Goal: Entertainment & Leisure: Consume media (video, audio)

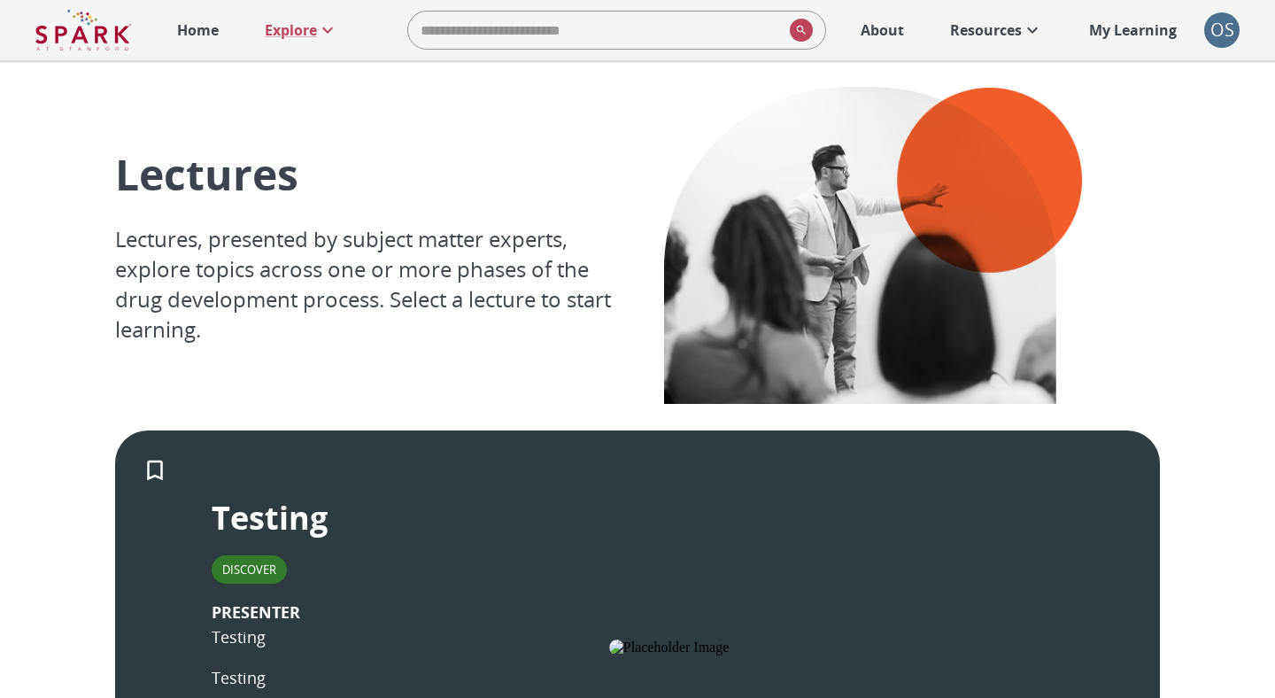
click at [188, 25] on p "Home" at bounding box center [198, 29] width 42 height 21
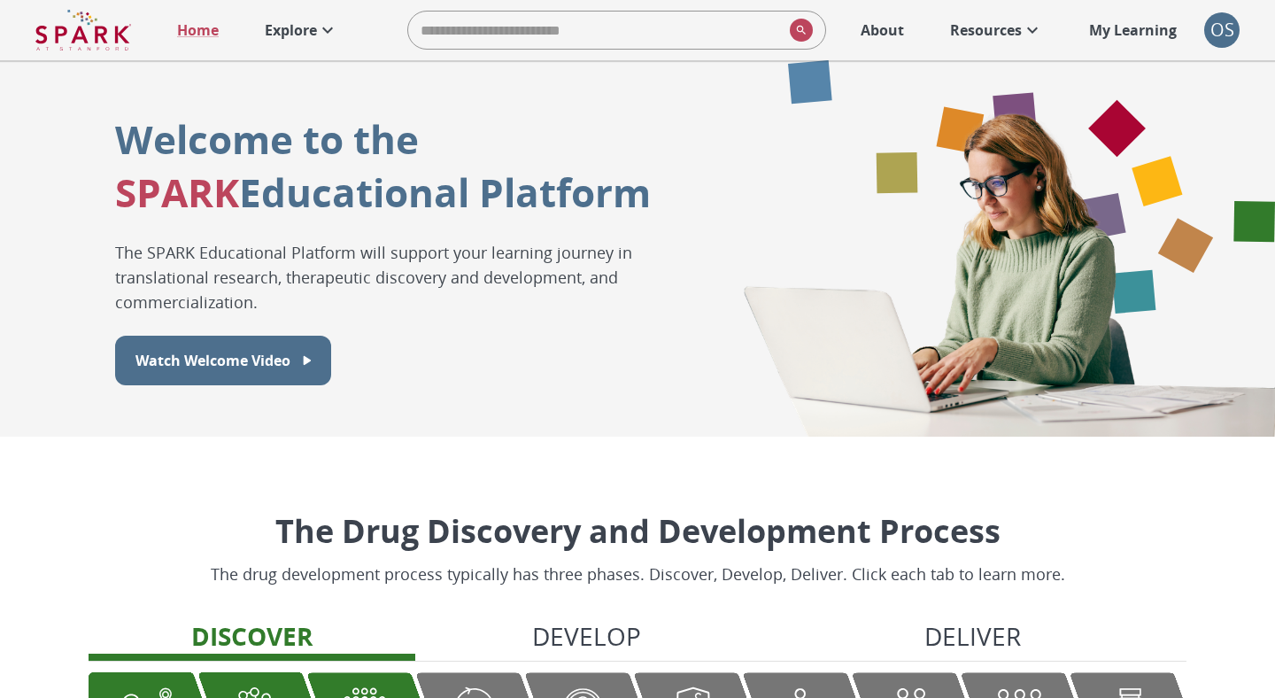
click at [292, 21] on p "Explore" at bounding box center [291, 29] width 52 height 21
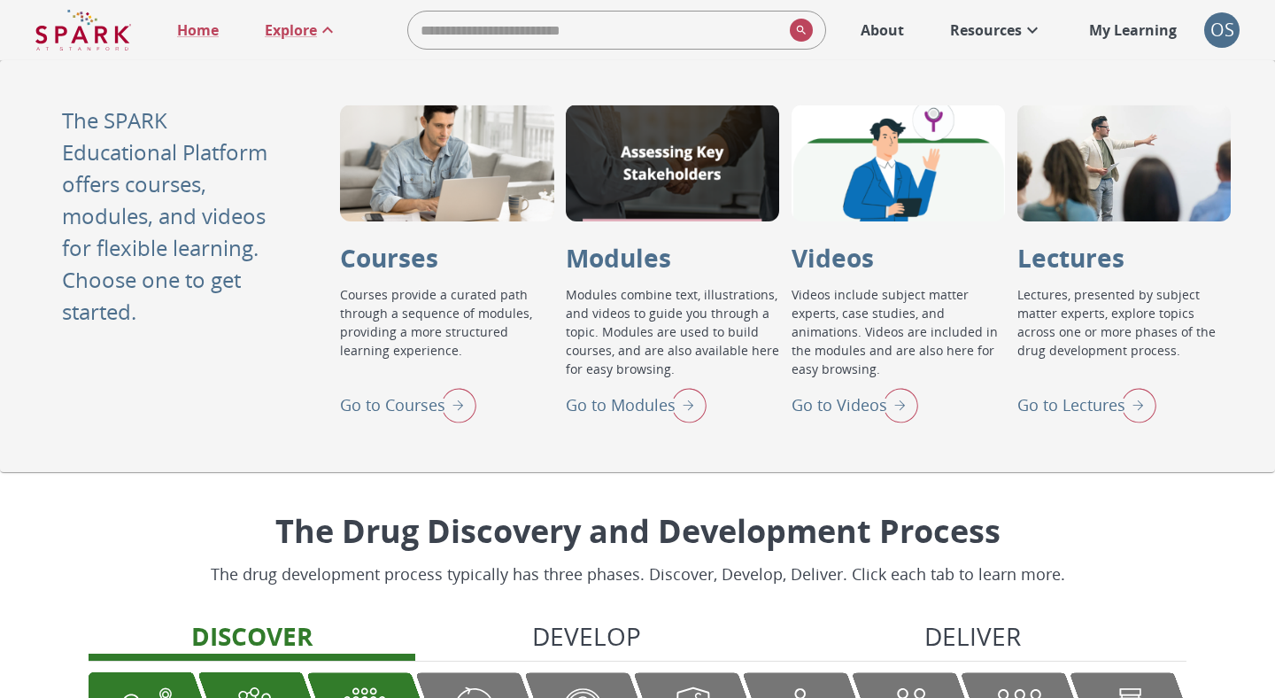
click at [1054, 407] on p "Go to Lectures" at bounding box center [1071, 405] width 108 height 24
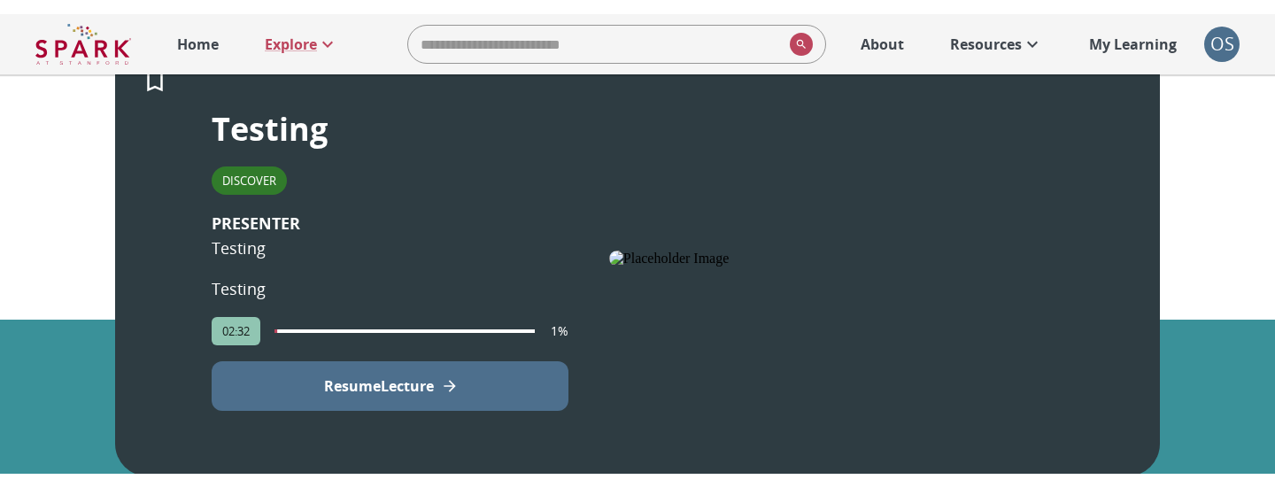
scroll to position [406, 0]
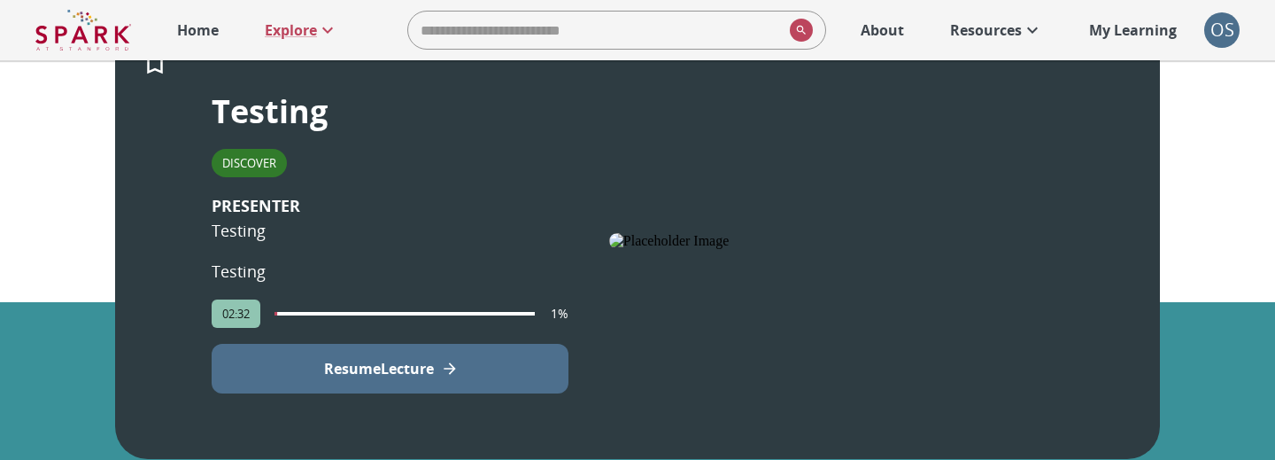
click at [441, 364] on button "Resume Lecture" at bounding box center [390, 369] width 357 height 50
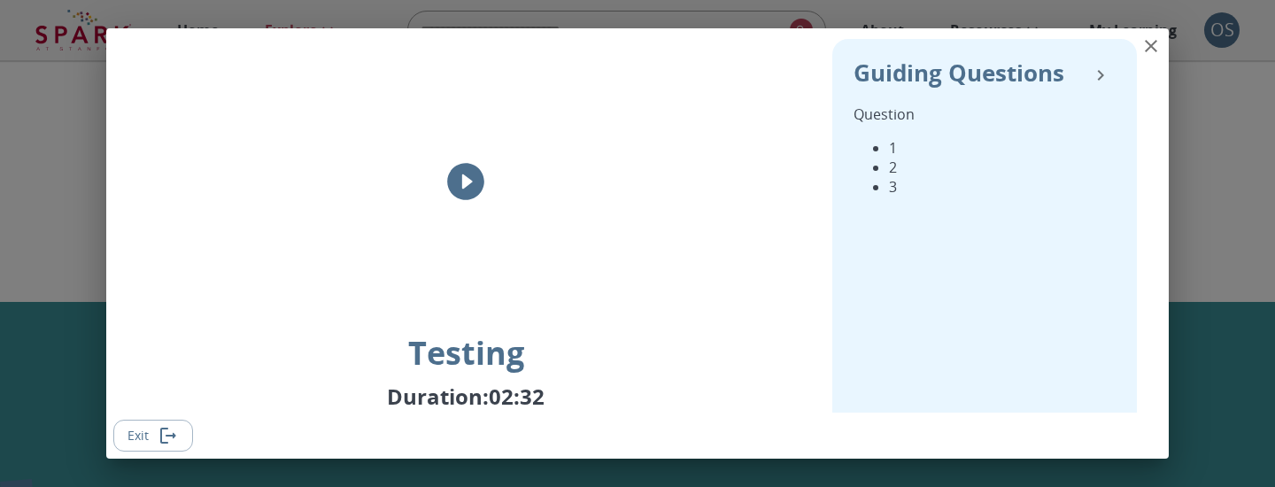
click at [153, 437] on button "Exit" at bounding box center [153, 436] width 80 height 33
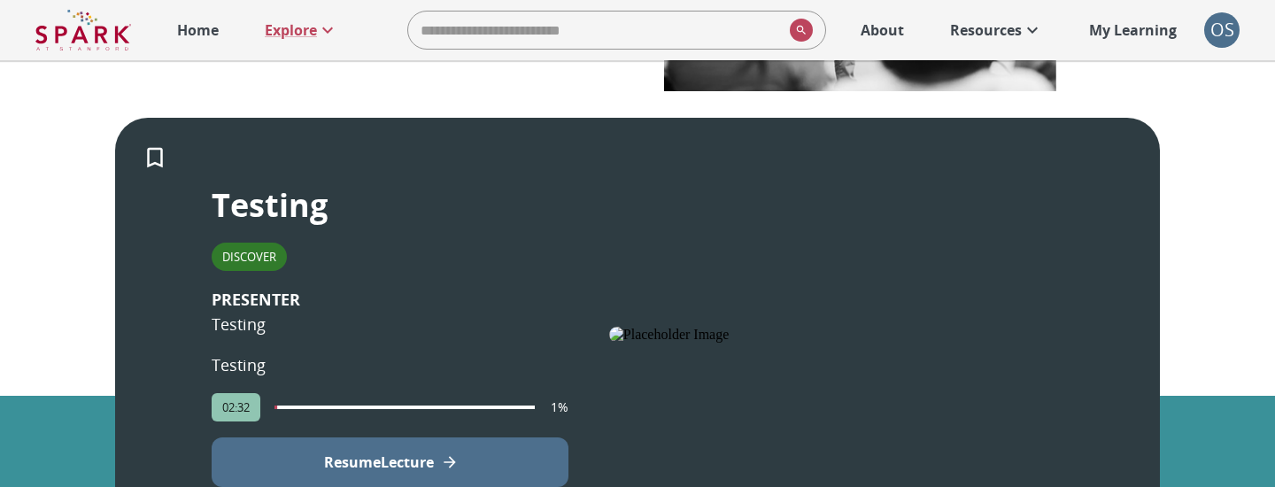
scroll to position [309, 0]
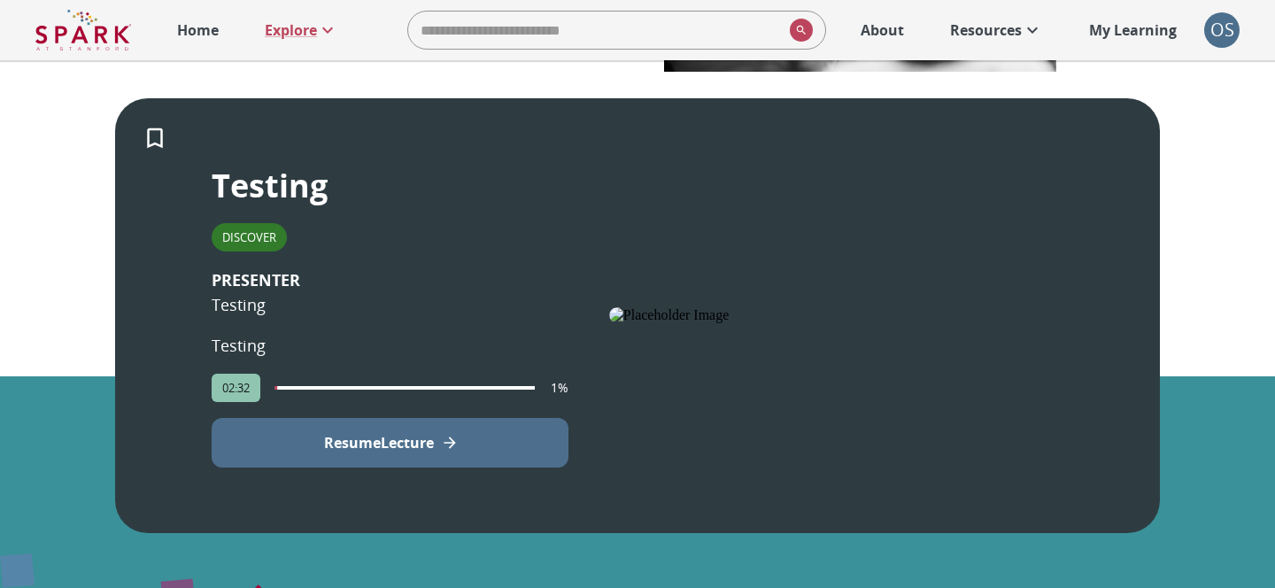
scroll to position [349, 0]
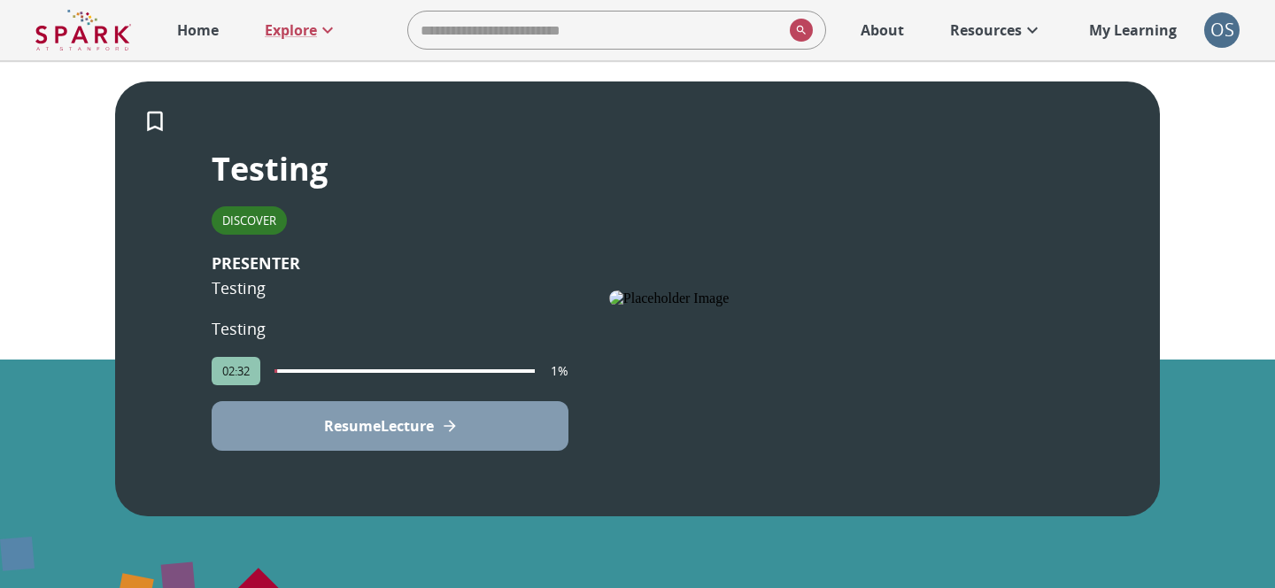
click at [389, 427] on p "Resume Lecture" at bounding box center [379, 425] width 110 height 21
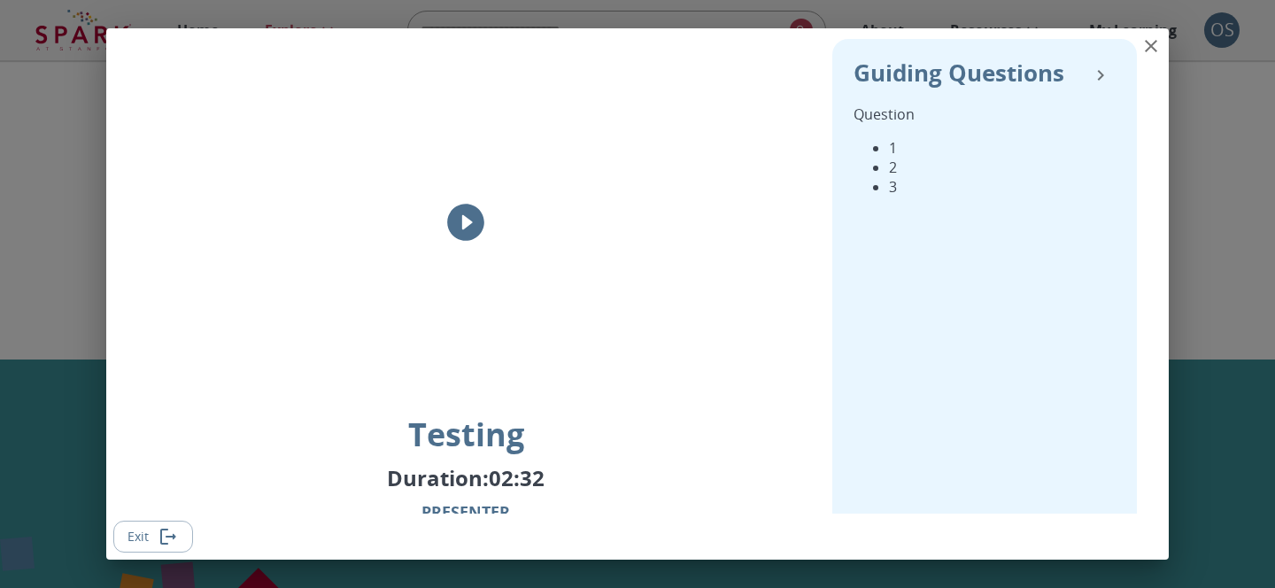
click at [455, 220] on icon "play" at bounding box center [465, 222] width 37 height 37
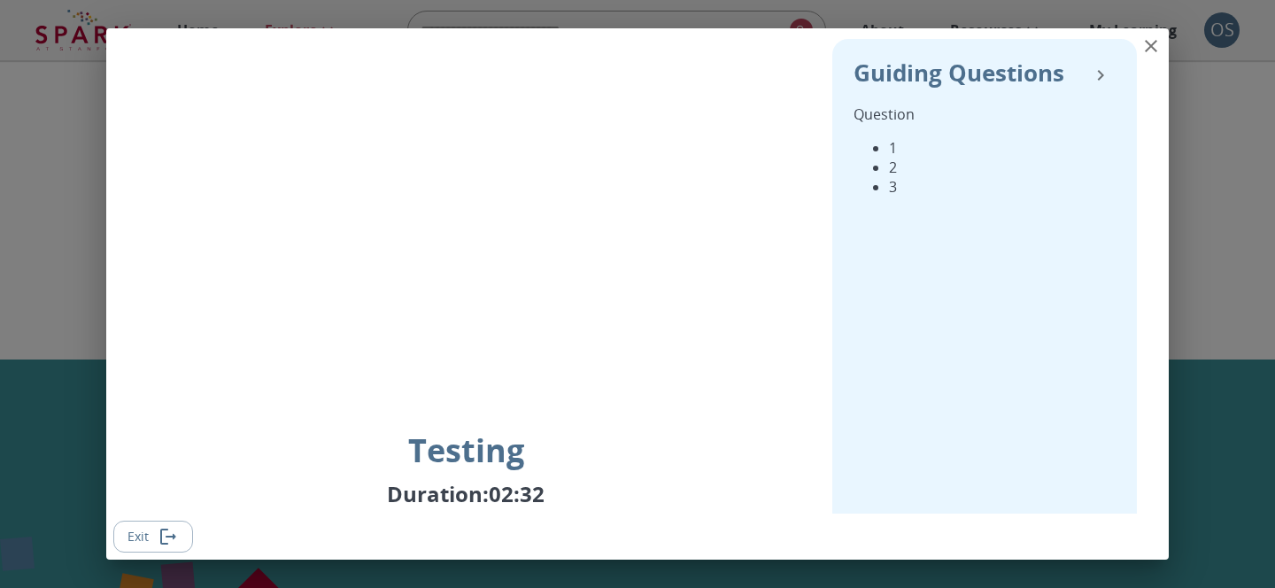
click at [165, 486] on icon "Exit" at bounding box center [168, 536] width 21 height 21
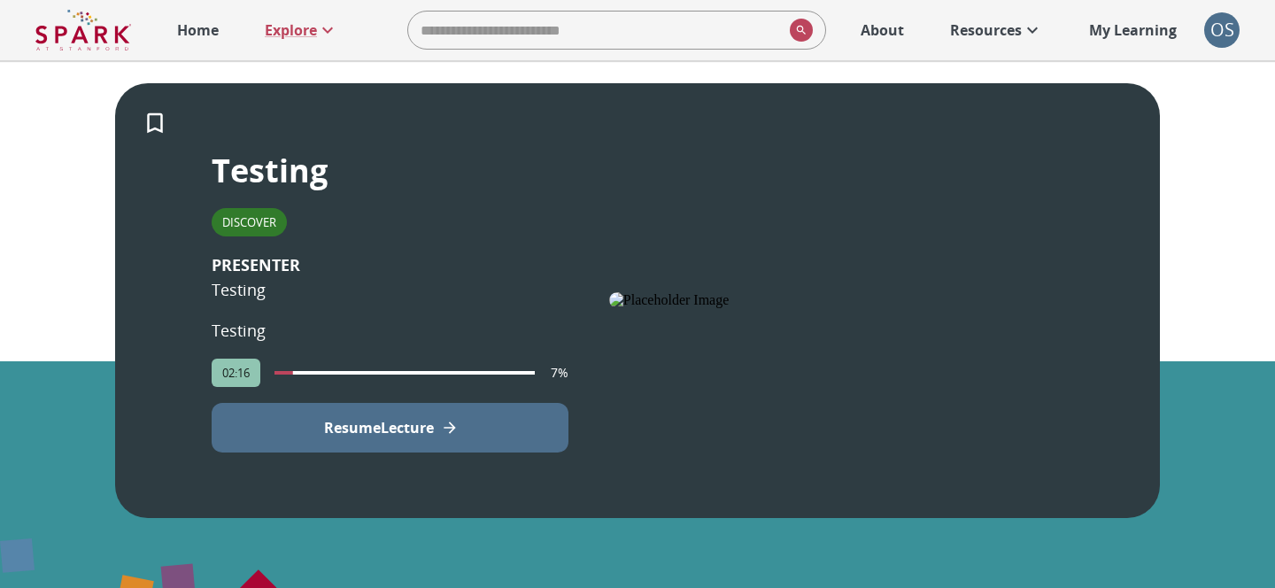
scroll to position [330, 0]
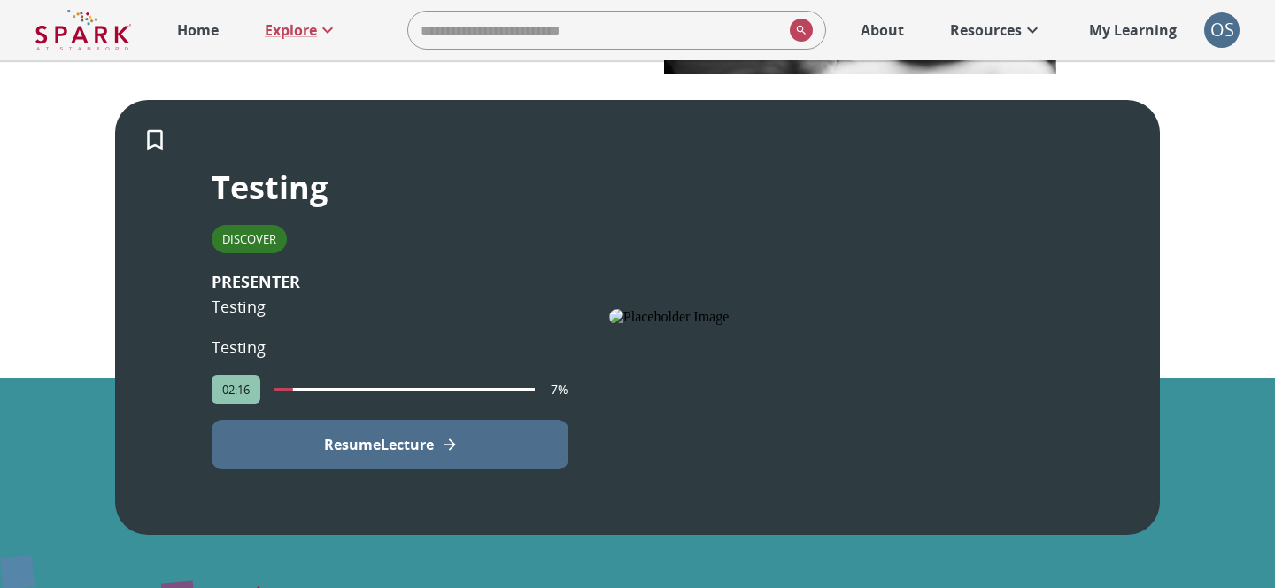
click at [305, 438] on button "Resume Lecture" at bounding box center [390, 445] width 357 height 50
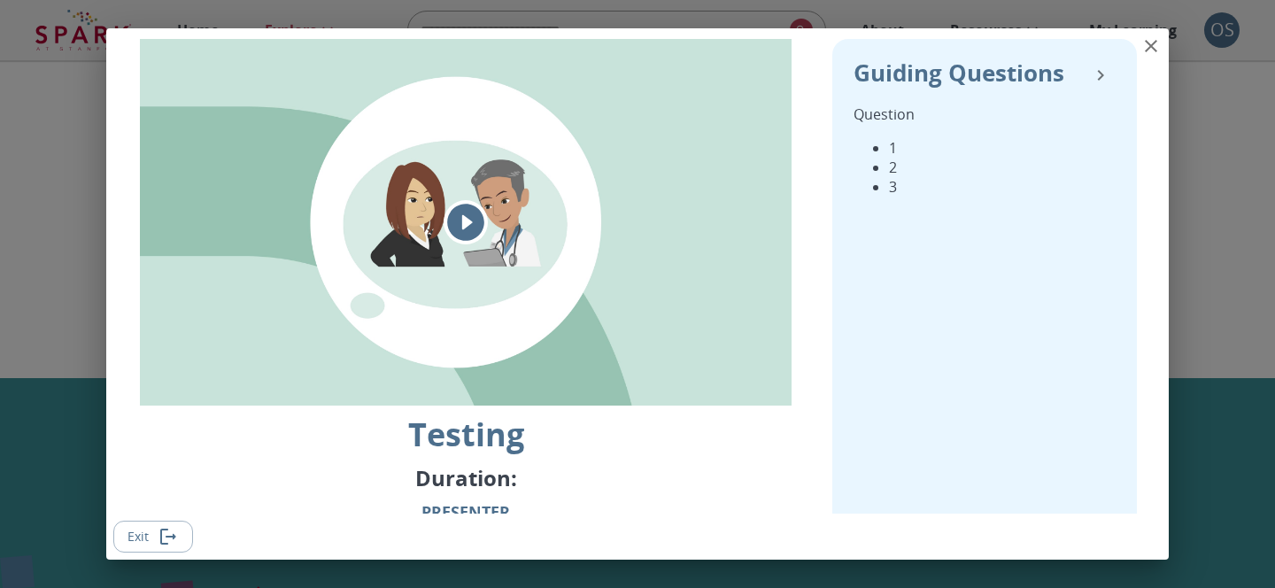
click at [478, 217] on icon "play" at bounding box center [465, 222] width 37 height 37
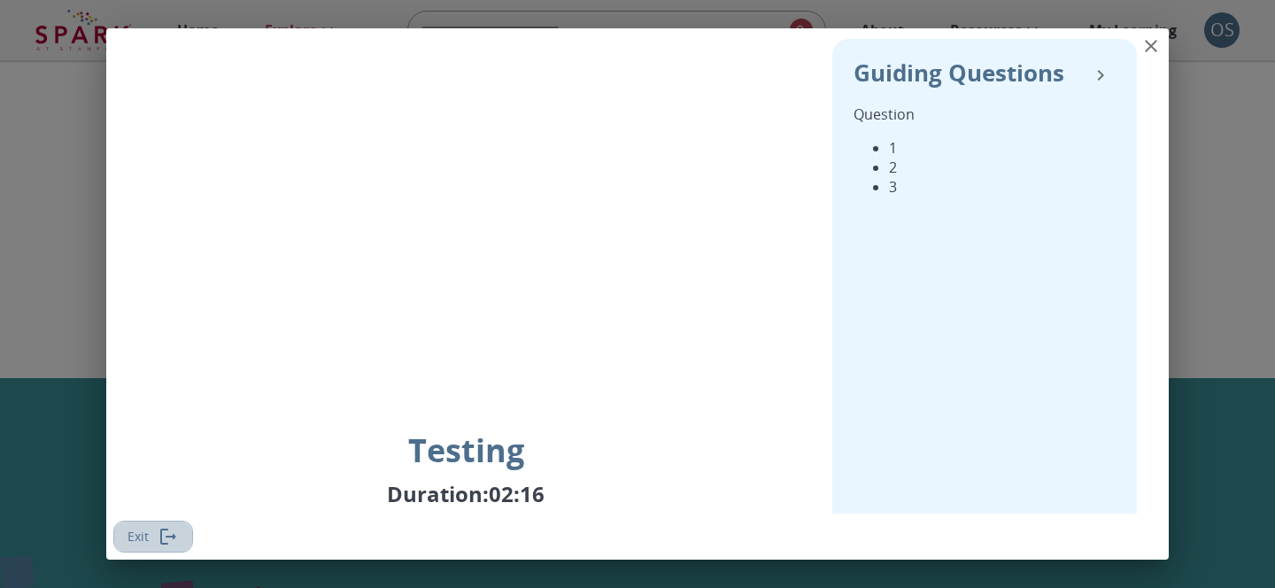
click at [154, 532] on button "Exit" at bounding box center [153, 537] width 80 height 33
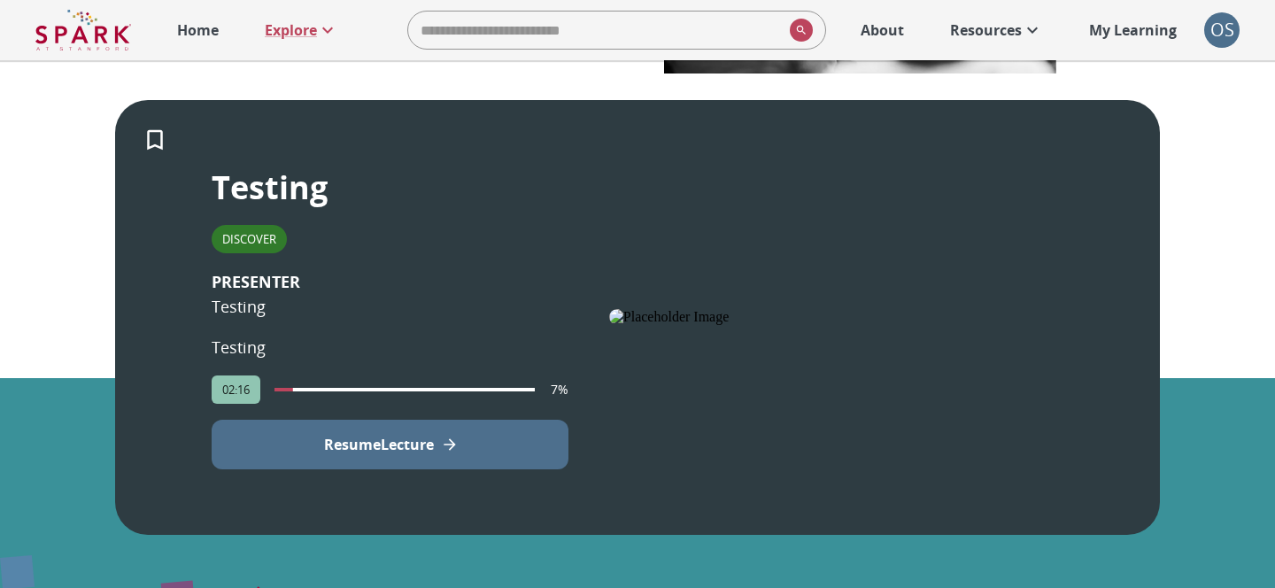
click at [255, 444] on button "Resume Lecture" at bounding box center [390, 445] width 357 height 50
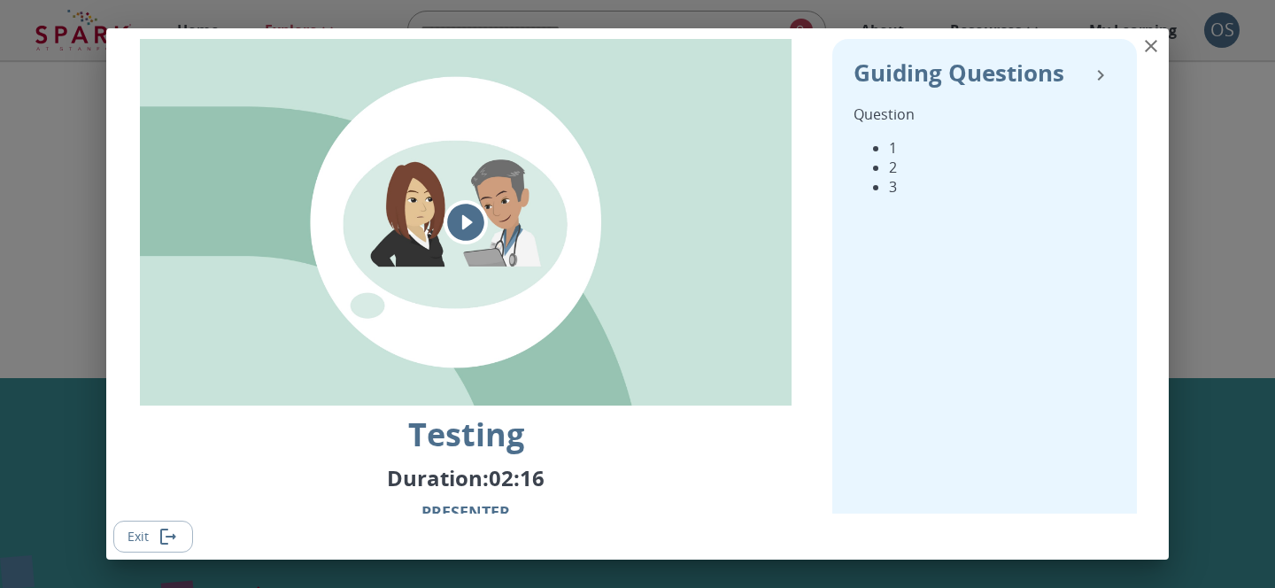
click at [1156, 50] on icon "close" at bounding box center [1150, 45] width 21 height 21
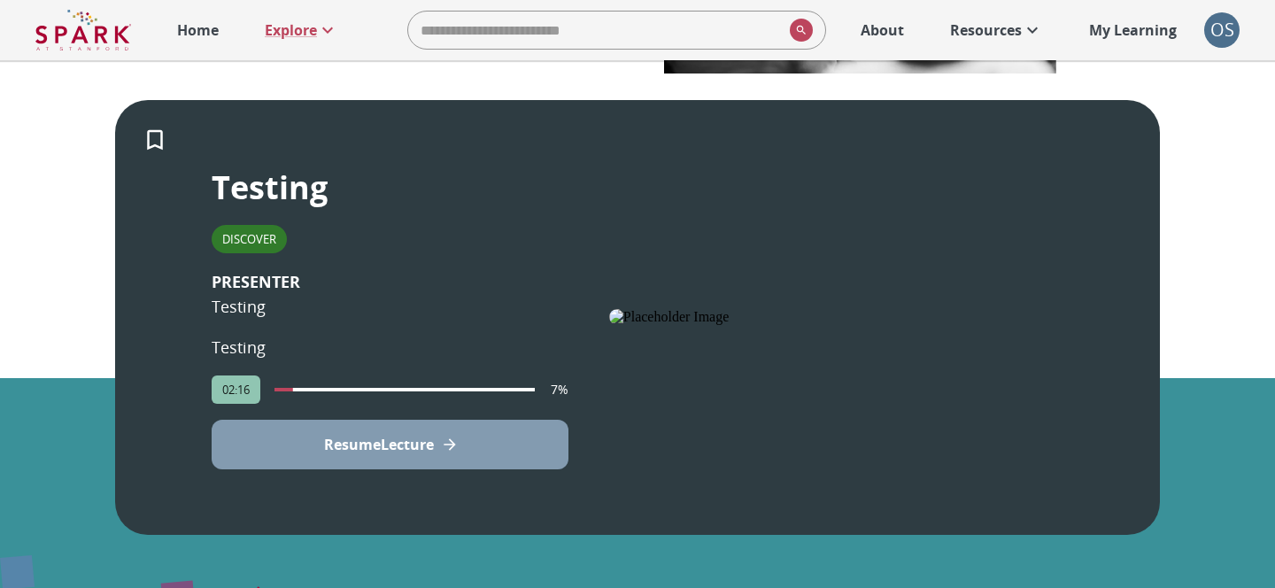
click at [368, 449] on p "Resume Lecture" at bounding box center [379, 444] width 110 height 21
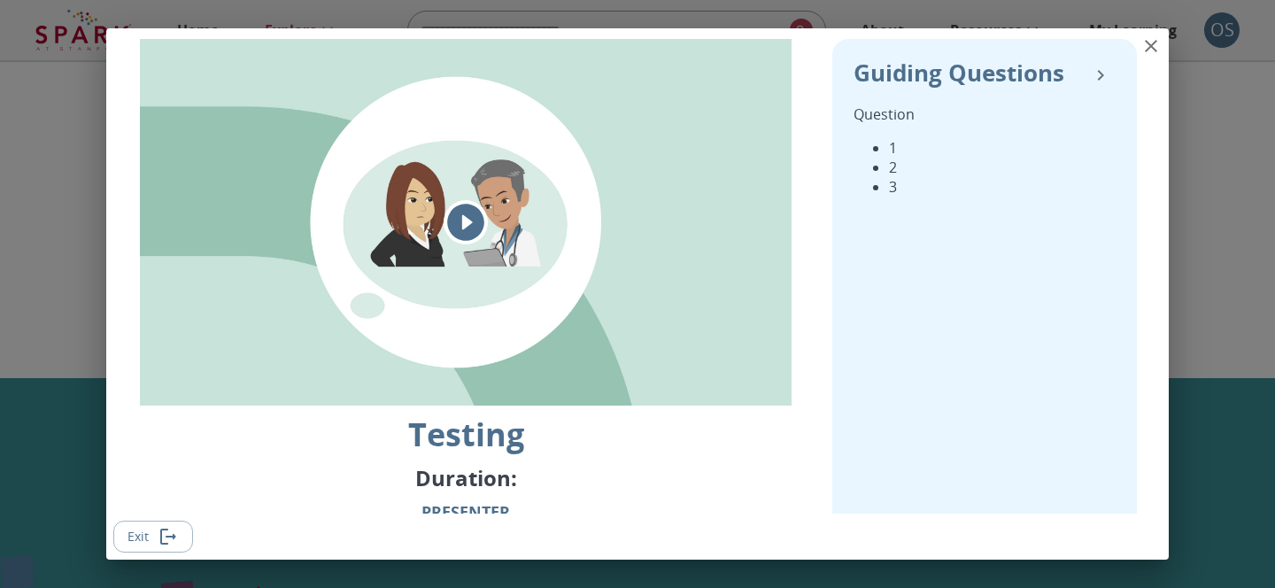
click at [1100, 73] on icon "collapse" at bounding box center [1101, 75] width 6 height 11
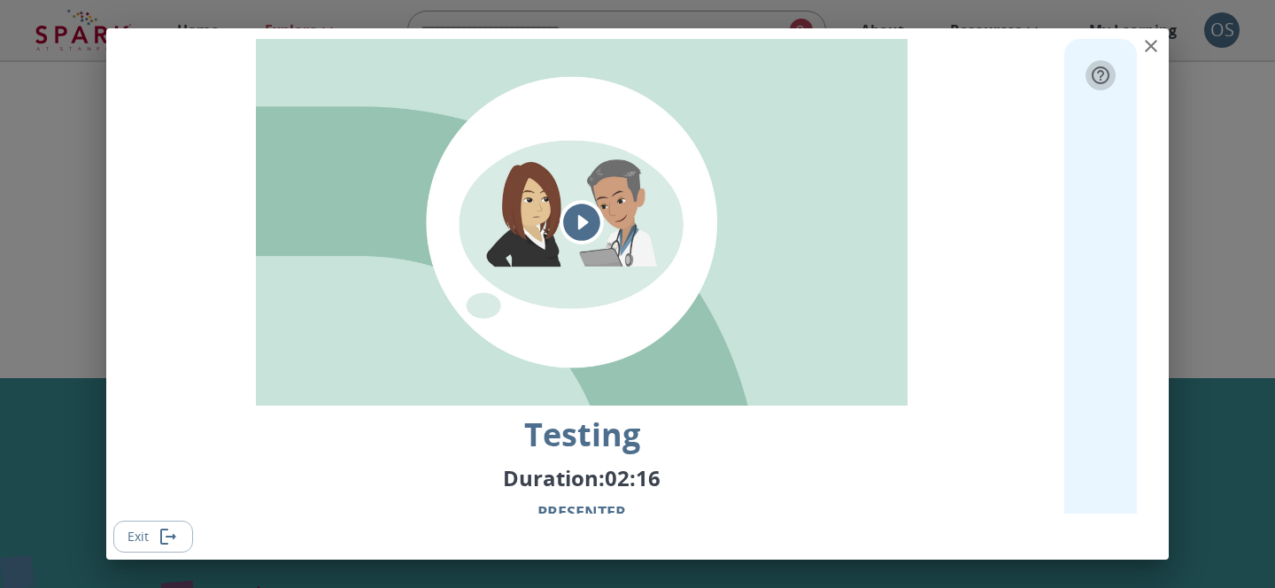
click at [1101, 75] on icon "expand" at bounding box center [1101, 75] width 18 height 18
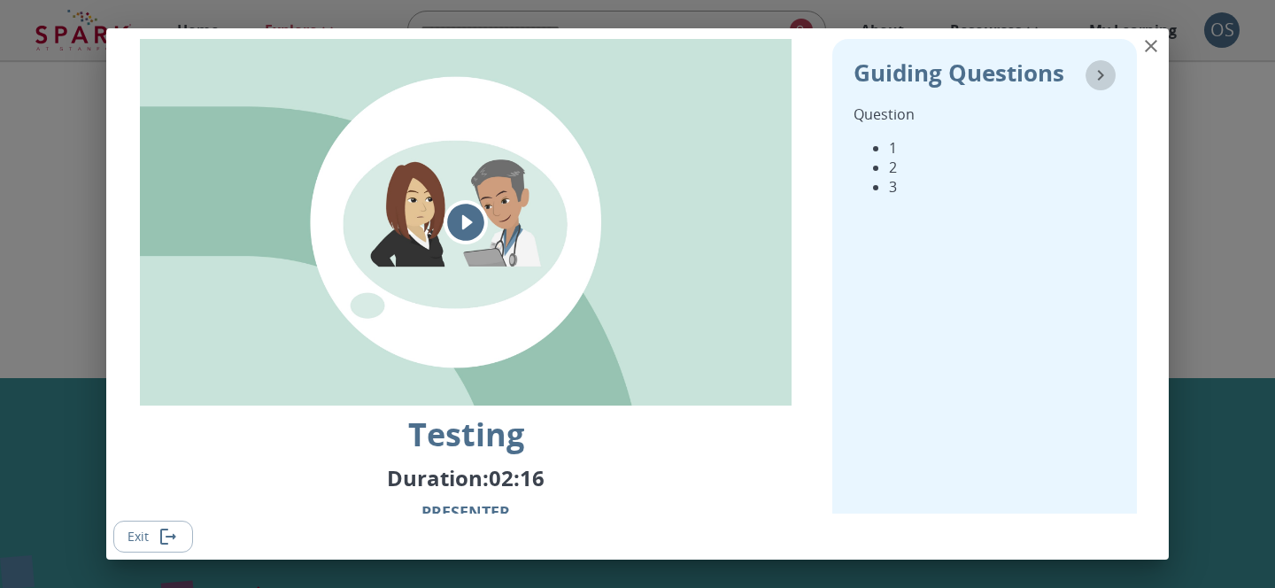
click at [1101, 75] on icon "collapse" at bounding box center [1100, 75] width 21 height 21
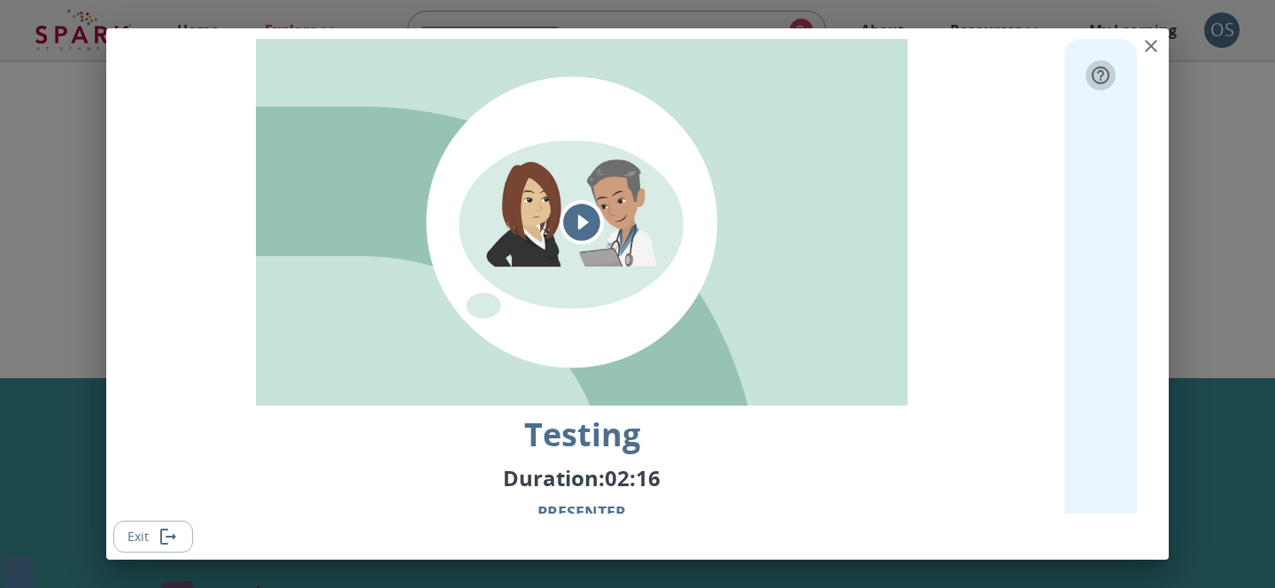
click at [1101, 75] on icon "expand" at bounding box center [1101, 75] width 18 height 18
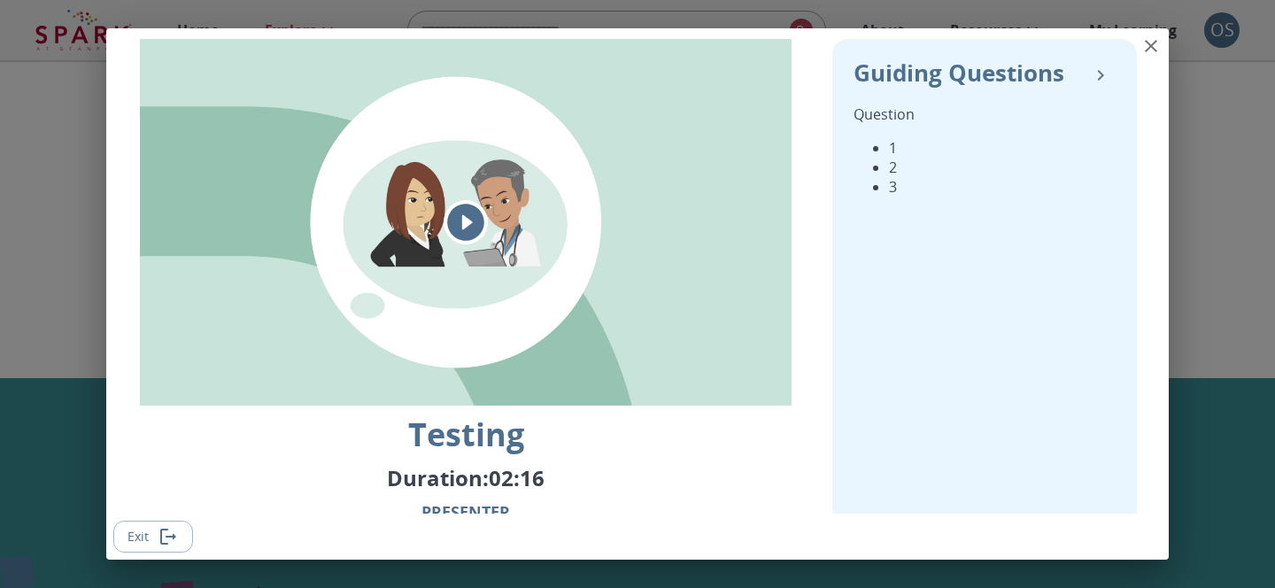
click at [1101, 75] on icon "collapse" at bounding box center [1100, 75] width 21 height 21
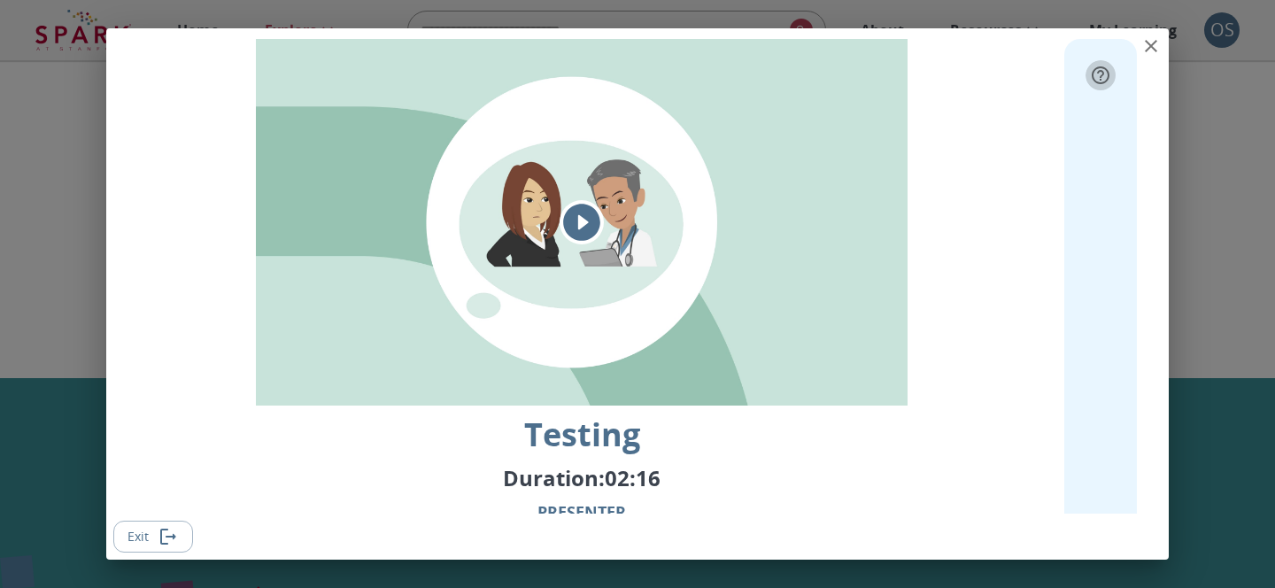
click at [1101, 75] on icon "expand" at bounding box center [1101, 75] width 18 height 18
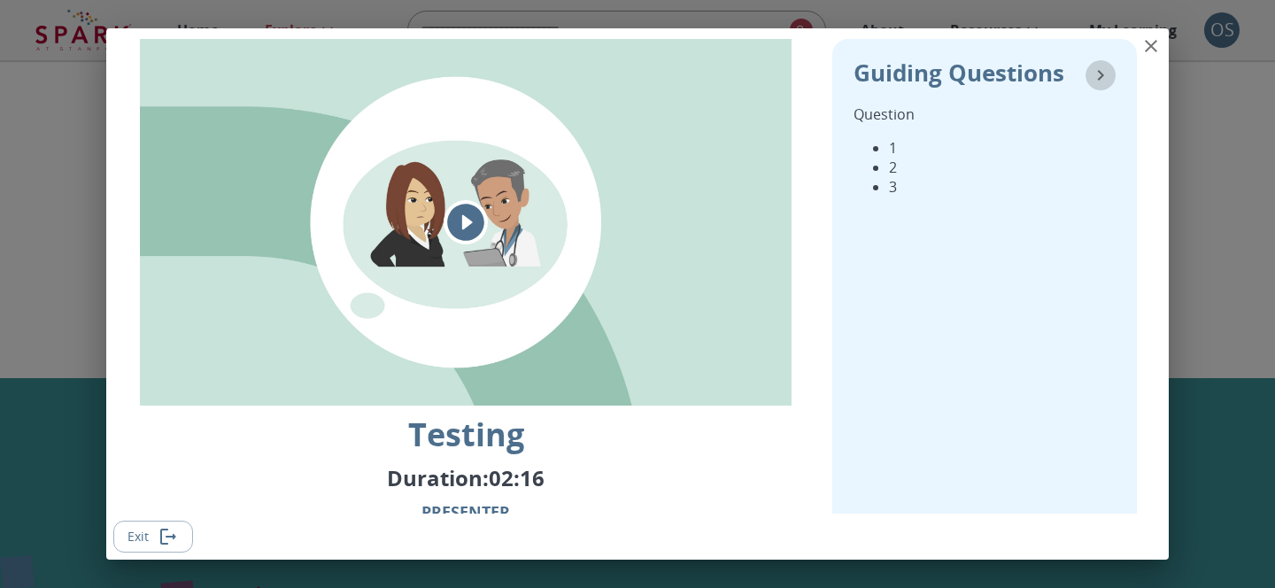
click at [1101, 75] on icon "collapse" at bounding box center [1100, 75] width 21 height 21
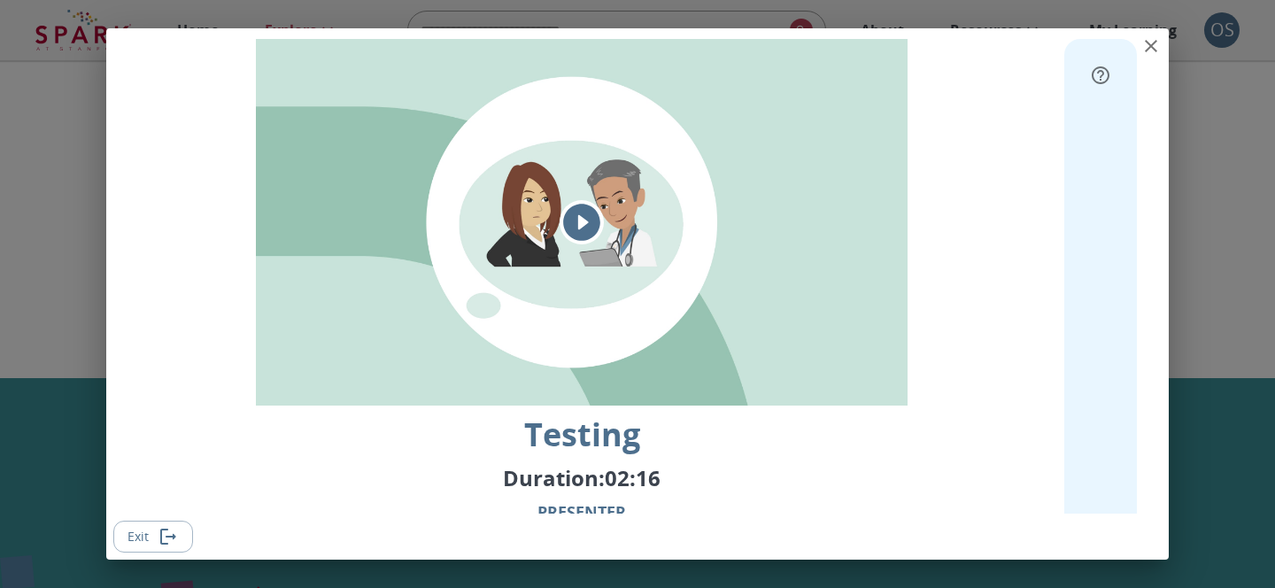
click at [1101, 75] on icon "expand" at bounding box center [1101, 75] width 18 height 18
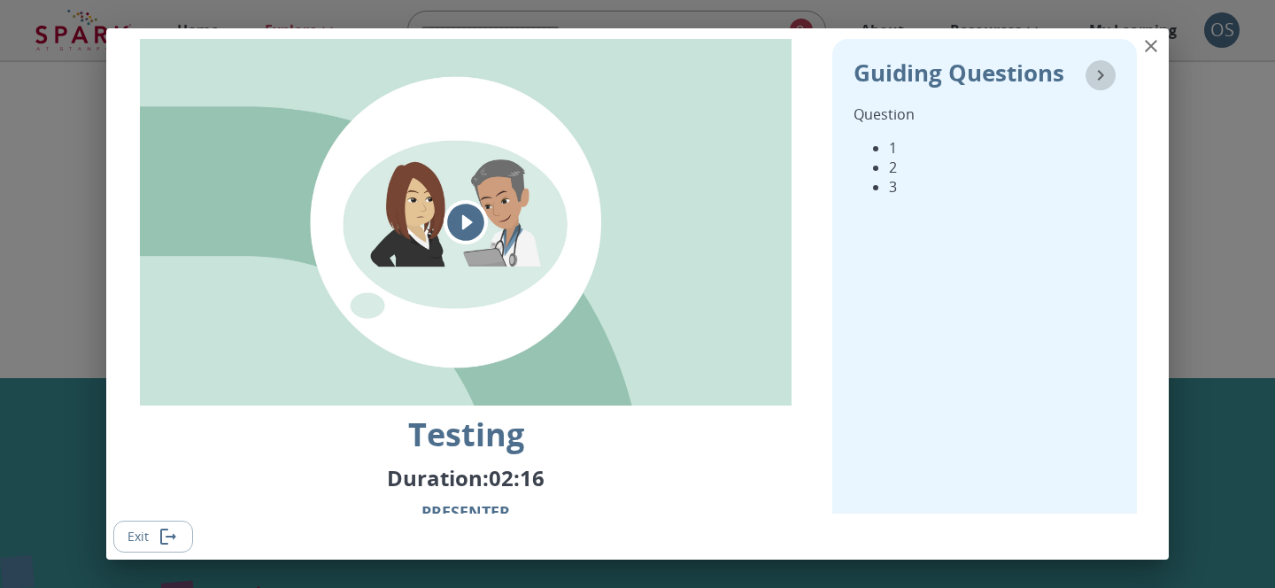
click at [1101, 75] on icon "collapse" at bounding box center [1100, 75] width 21 height 21
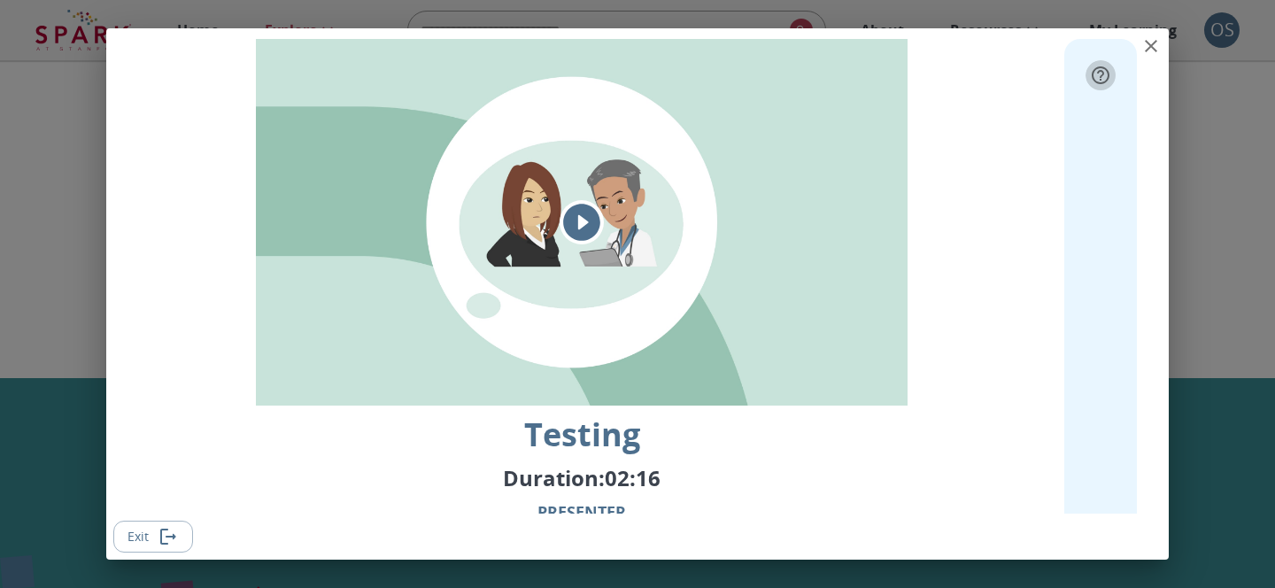
click at [1101, 75] on icon "expand" at bounding box center [1101, 75] width 18 height 18
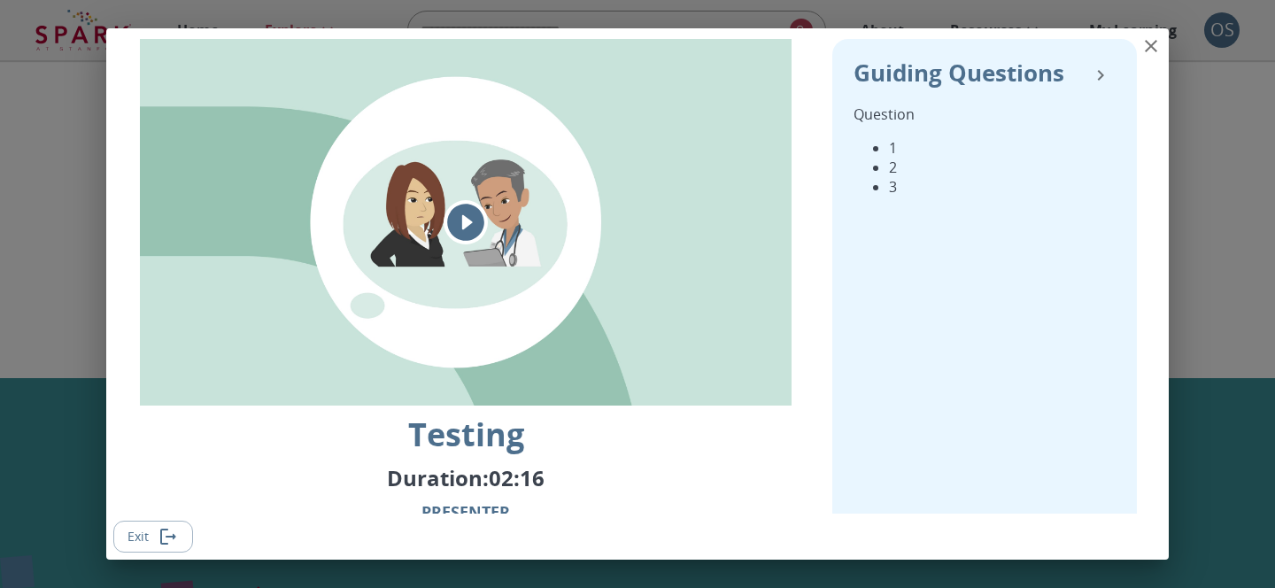
click at [1101, 75] on icon "collapse" at bounding box center [1100, 75] width 21 height 21
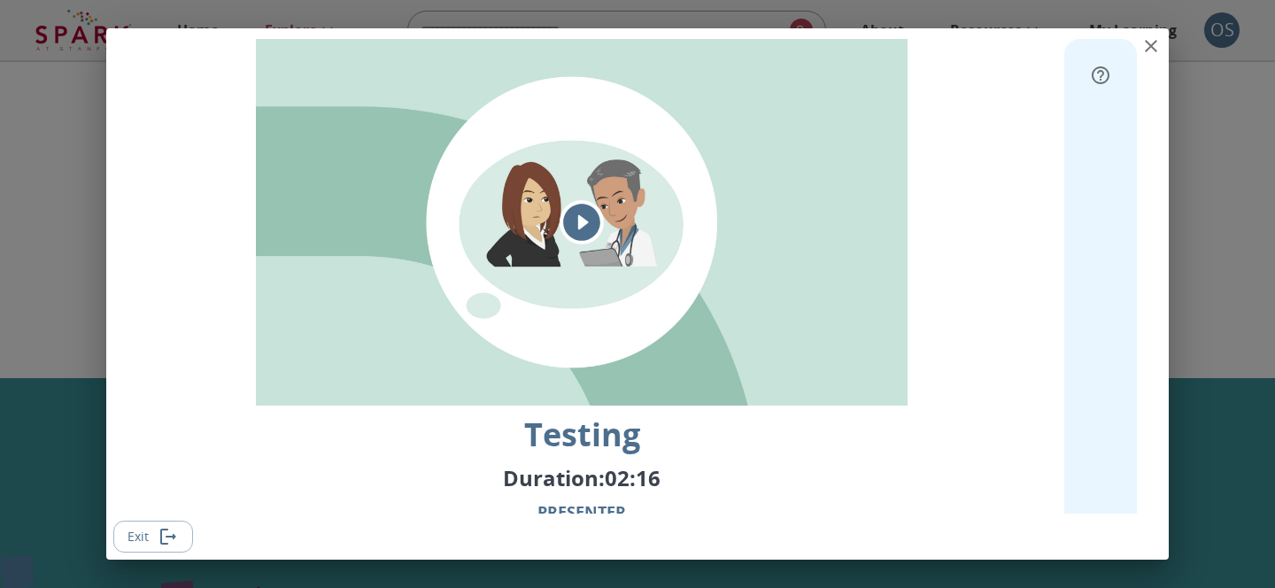
click at [1101, 75] on icon "expand" at bounding box center [1101, 75] width 18 height 18
